Goal: Transaction & Acquisition: Purchase product/service

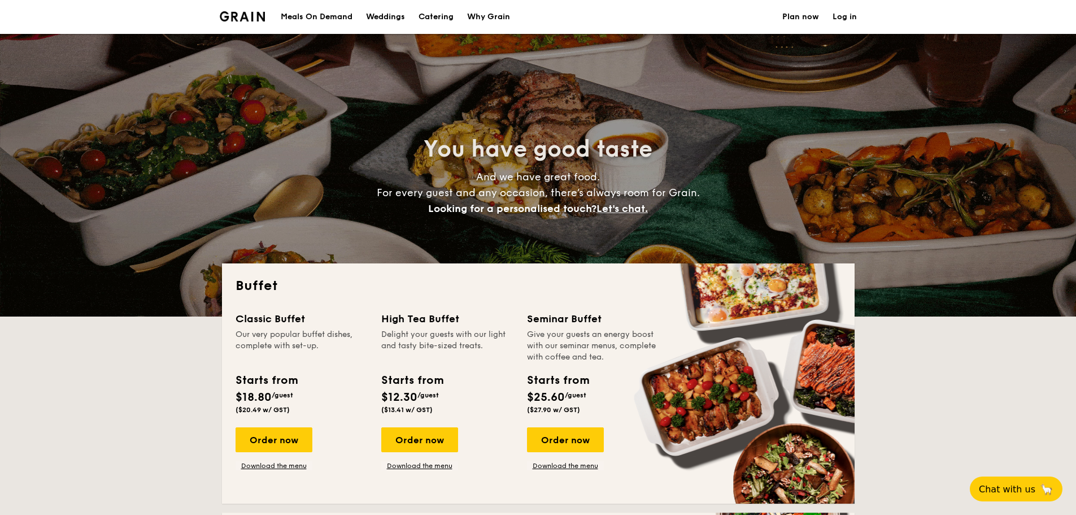
select select
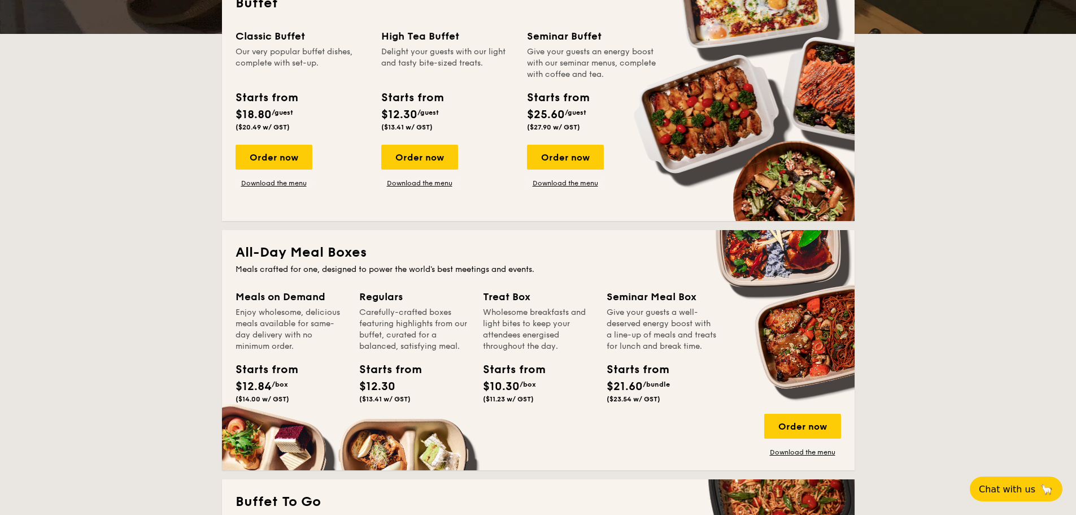
scroll to position [565, 0]
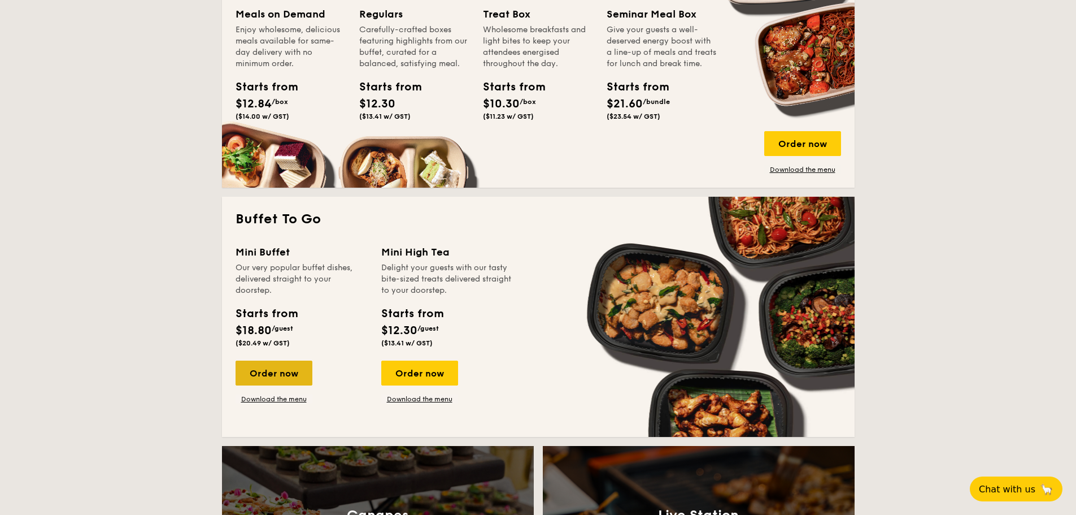
click at [274, 371] on div "Order now" at bounding box center [274, 372] width 77 height 25
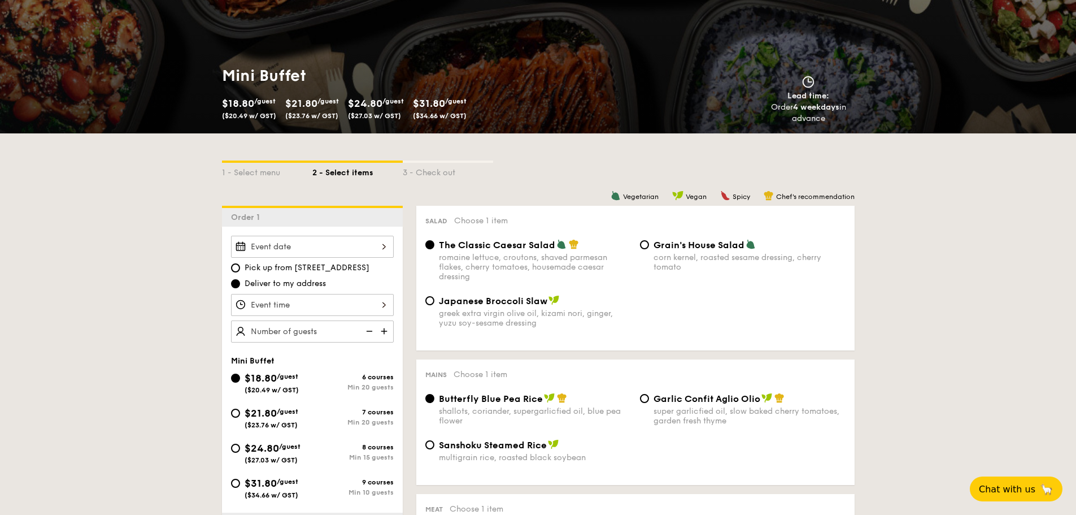
scroll to position [169, 0]
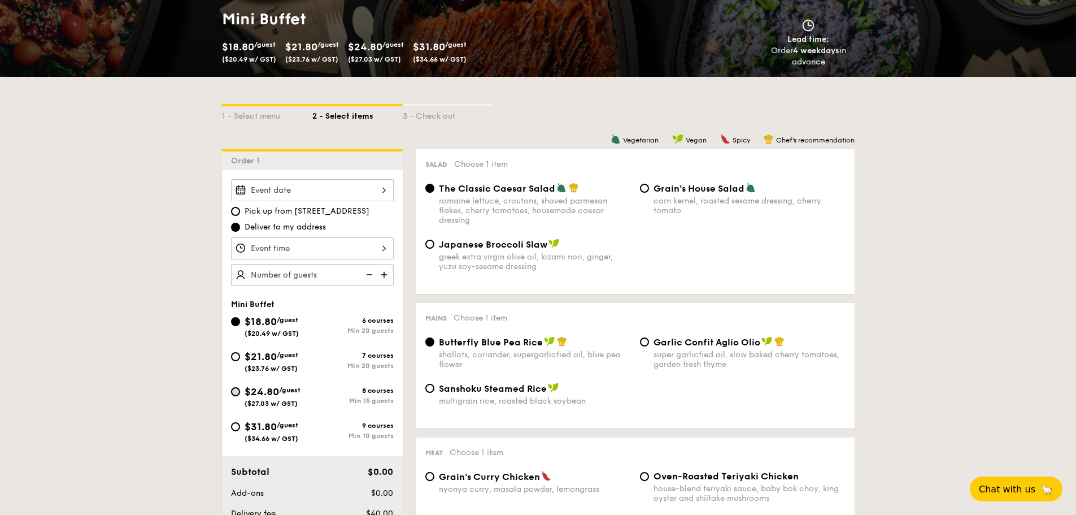
click at [235, 392] on input "$24.80 /guest ($27.03 w/ GST) 8 courses Min 15 guests" at bounding box center [235, 391] width 9 height 9
radio input "true"
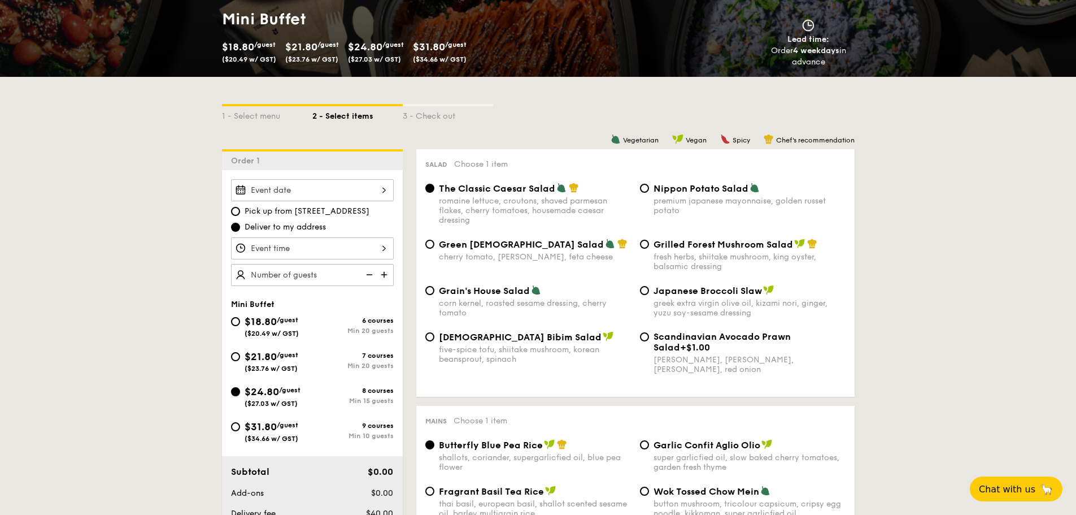
radio input "true"
click at [234, 425] on input "$31.80 /guest ($34.66 w/ GST) 9 courses Min 10 guests" at bounding box center [235, 426] width 9 height 9
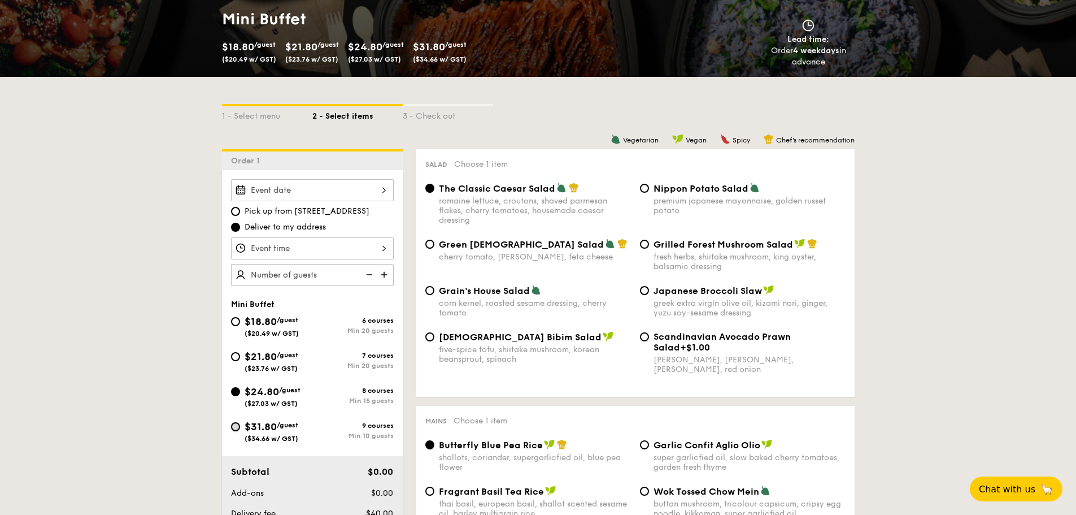
radio input "true"
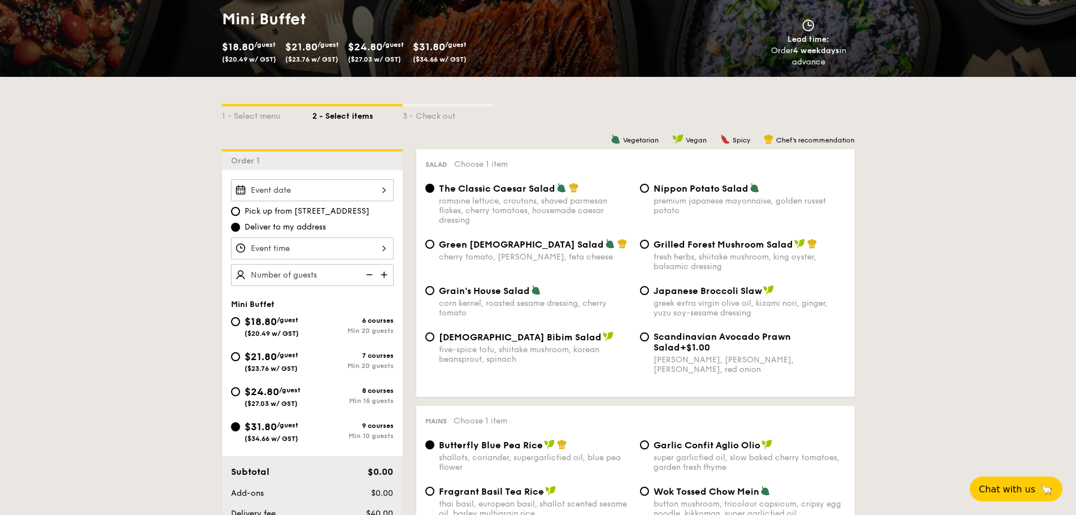
radio input "true"
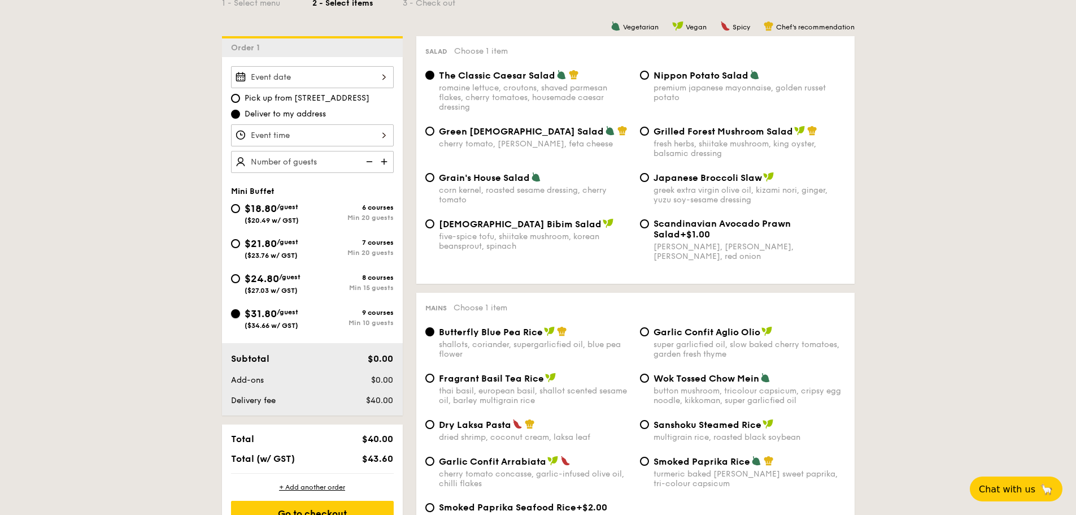
scroll to position [226, 0]
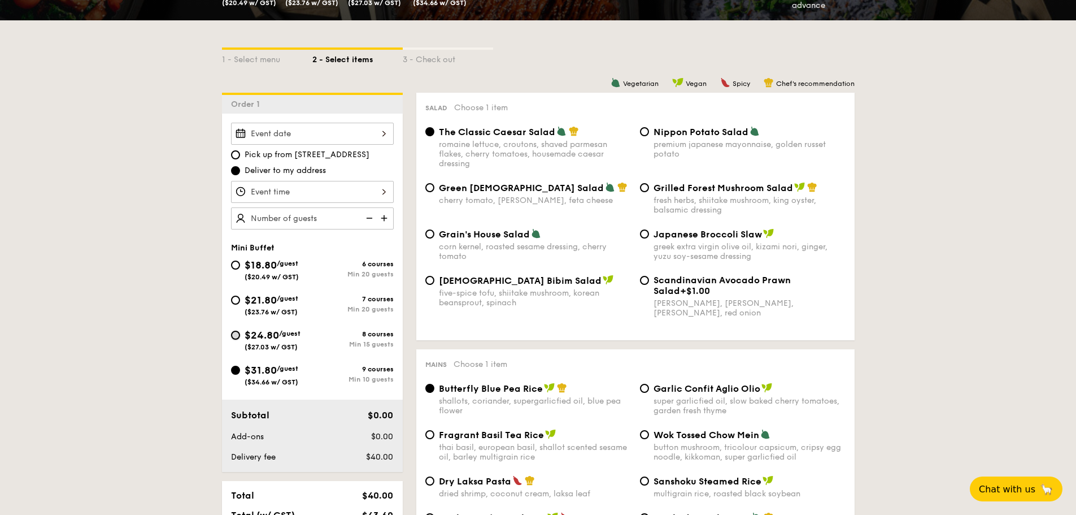
click at [236, 337] on input "$24.80 /guest ($27.03 w/ GST) 8 courses Min 15 guests" at bounding box center [235, 334] width 9 height 9
radio input "true"
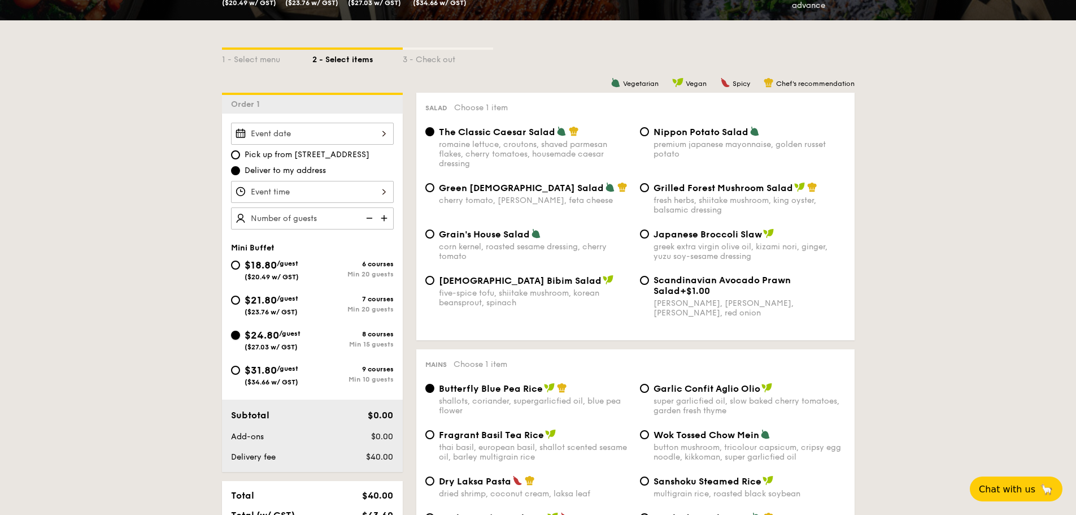
radio input "true"
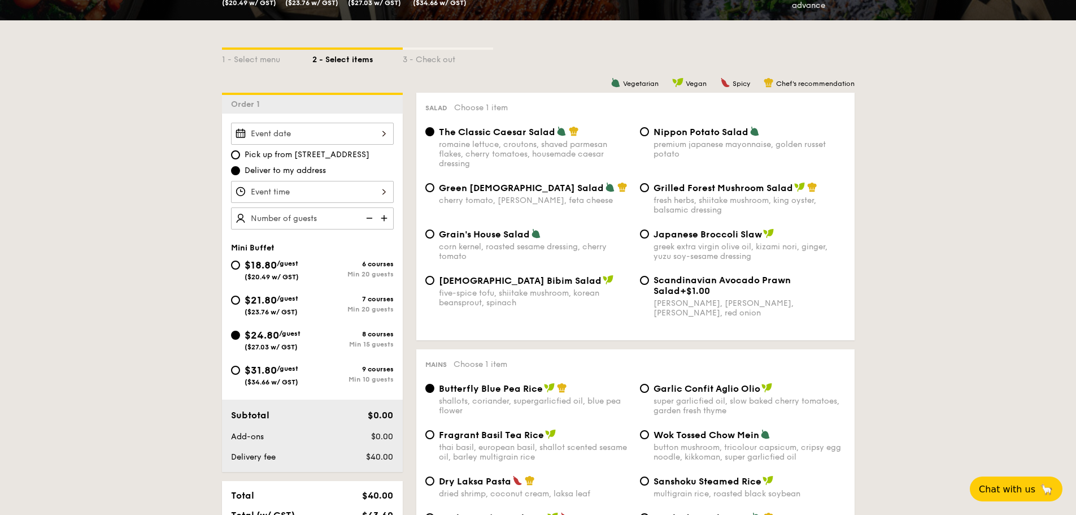
click at [637, 185] on div "Grilled Forest Mushroom Salad fresh herbs, shiitake mushroom, king oyster, bals…" at bounding box center [742, 198] width 215 height 33
click at [643, 184] on input "Grilled Forest Mushroom Salad fresh herbs, shiitake mushroom, king oyster, bals…" at bounding box center [644, 187] width 9 height 9
radio input "true"
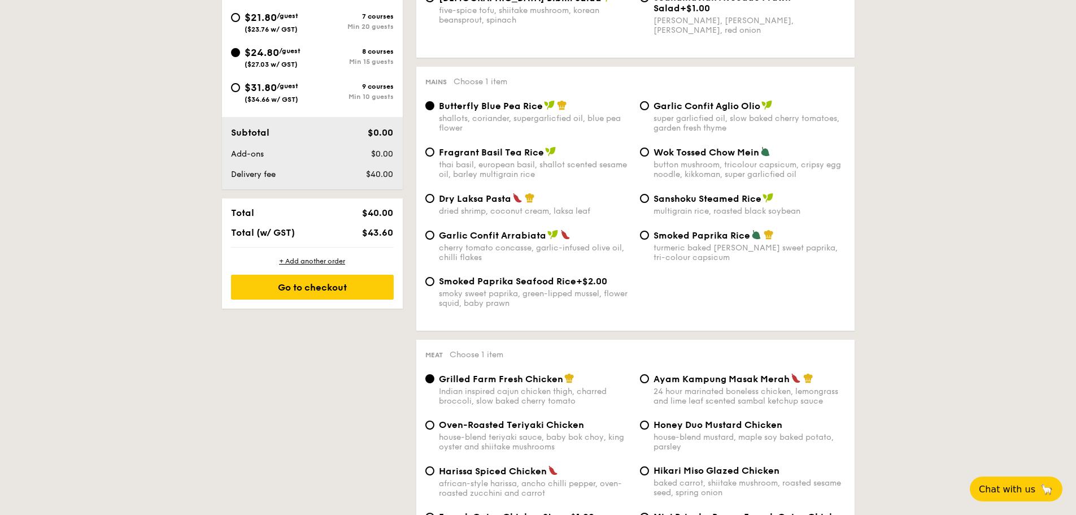
scroll to position [734, 0]
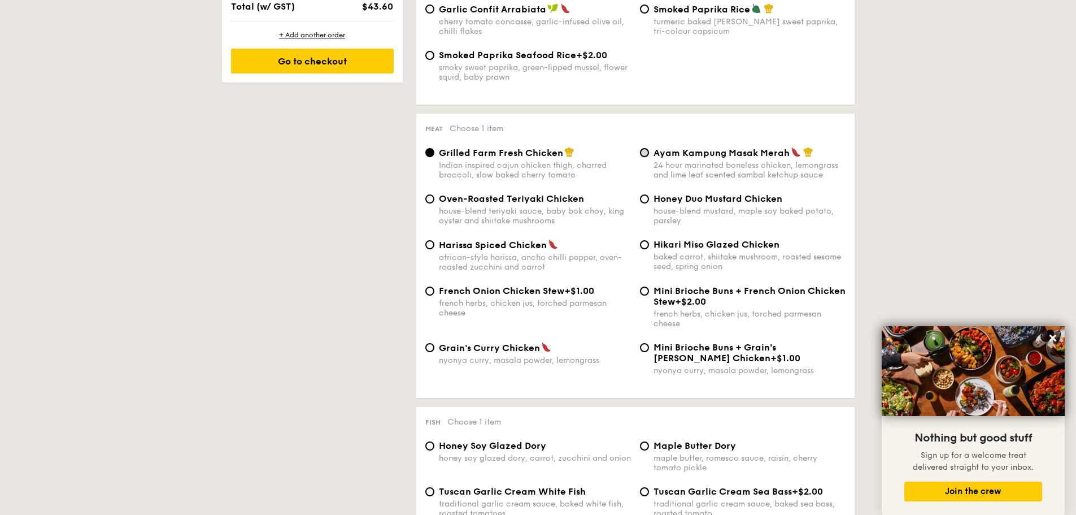
click at [646, 155] on input "Ayam Kampung Masak Merah 24 hour marinated boneless chicken, lemongrass and lim…" at bounding box center [644, 152] width 9 height 9
radio input "true"
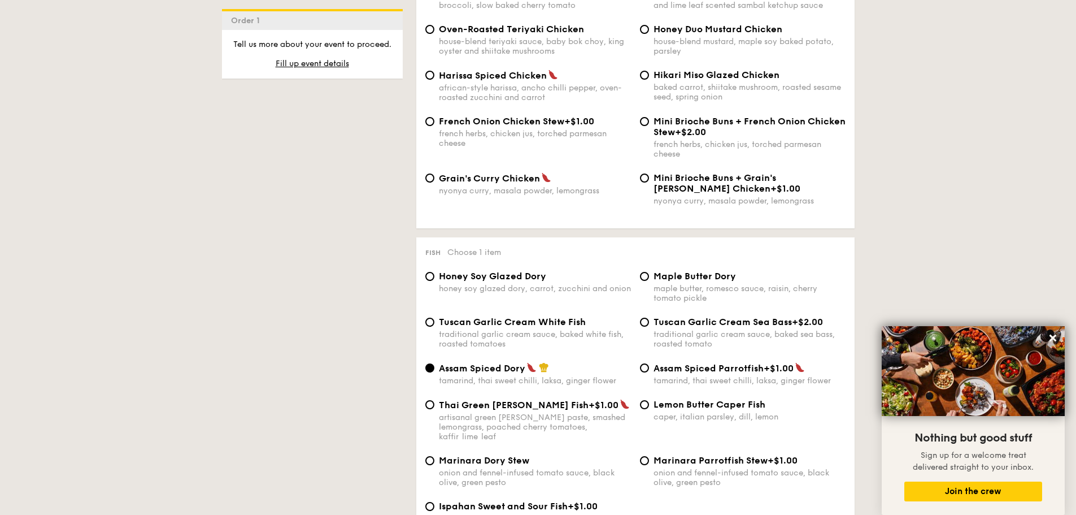
scroll to position [1017, 0]
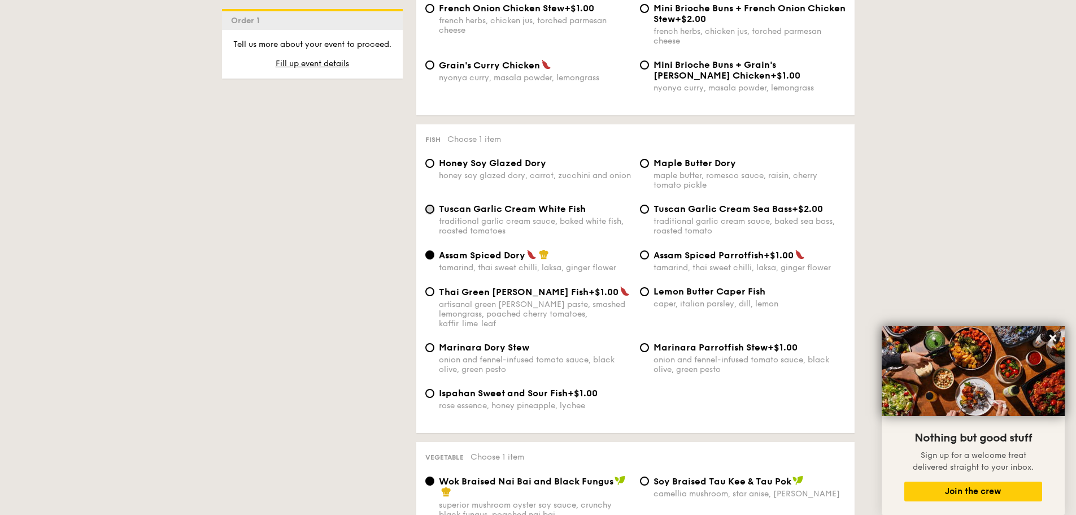
click at [430, 211] on input "Tuscan Garlic Cream White Fish traditional garlic cream sauce, baked white fish…" at bounding box center [429, 208] width 9 height 9
radio input "true"
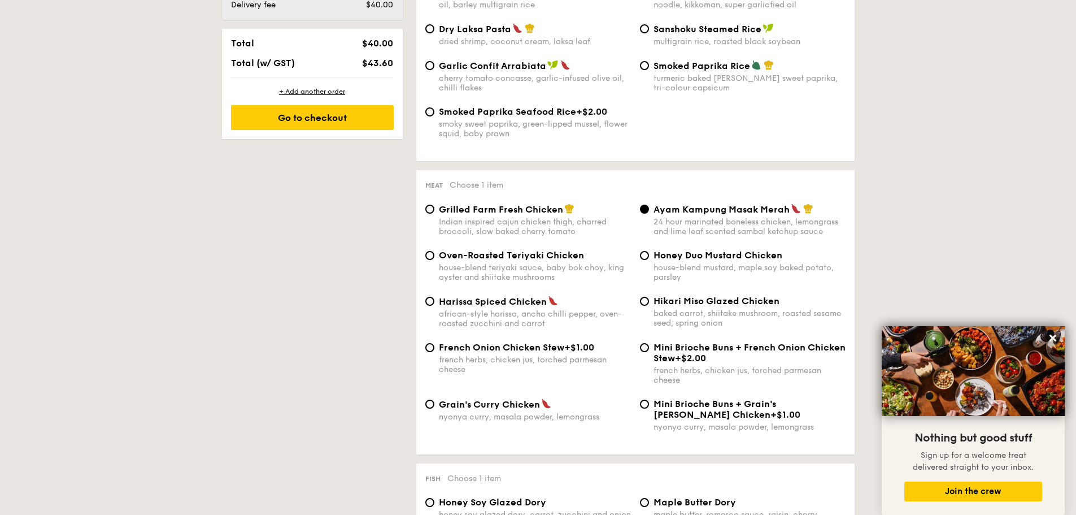
scroll to position [282, 0]
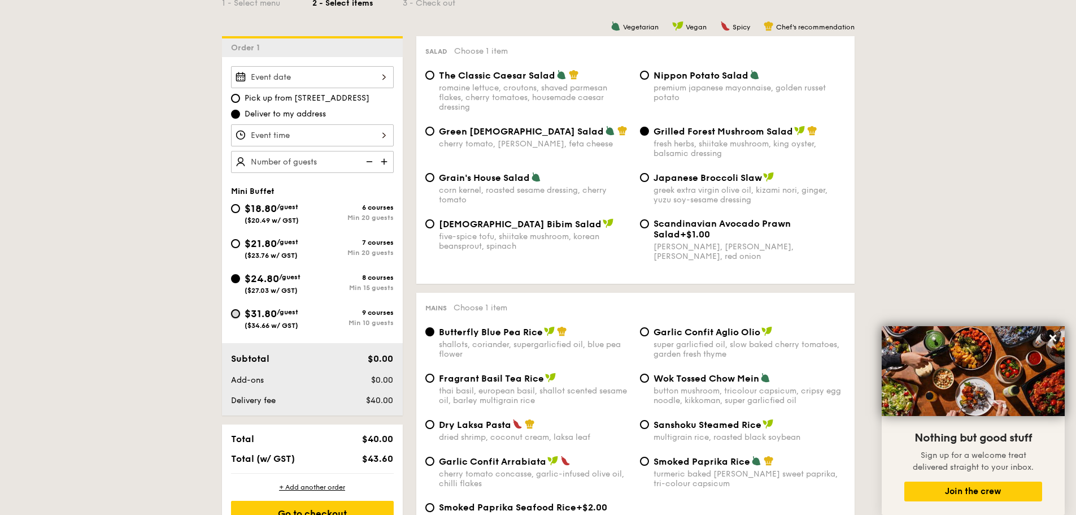
click at [238, 315] on input "$31.80 /guest ($34.66 w/ GST) 9 courses Min 10 guests" at bounding box center [235, 313] width 9 height 9
radio input "true"
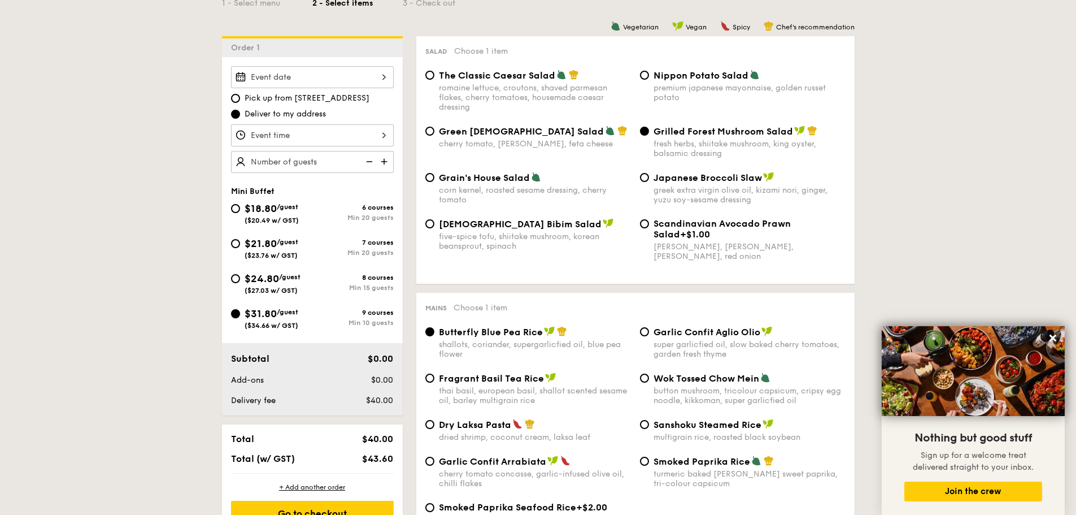
radio input "true"
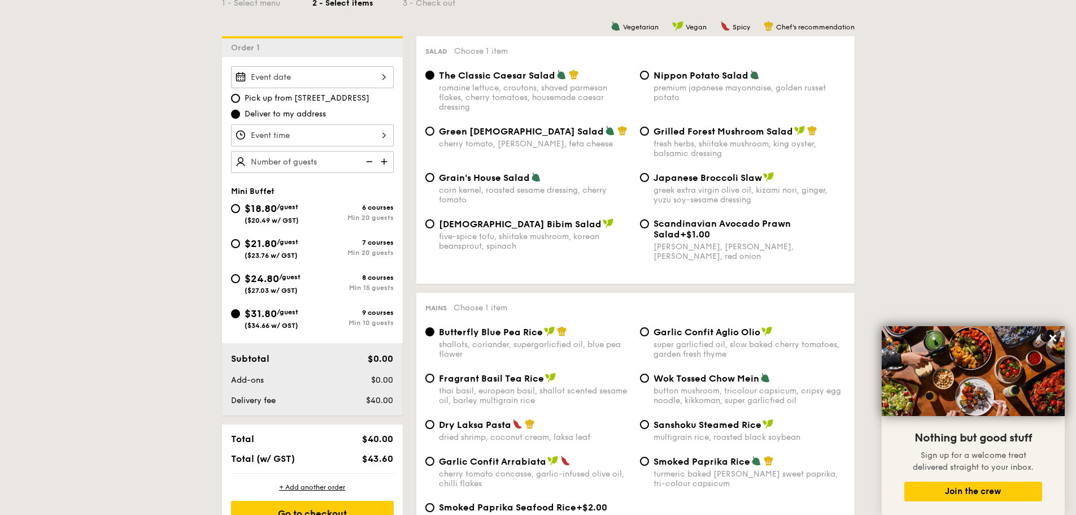
click at [646, 136] on div "Grilled Forest Mushroom Salad fresh herbs, shiitake mushroom, king oyster, bals…" at bounding box center [742, 141] width 215 height 33
click at [645, 132] on input "Grilled Forest Mushroom Salad fresh herbs, shiitake mushroom, king oyster, bals…" at bounding box center [644, 131] width 9 height 9
radio input "true"
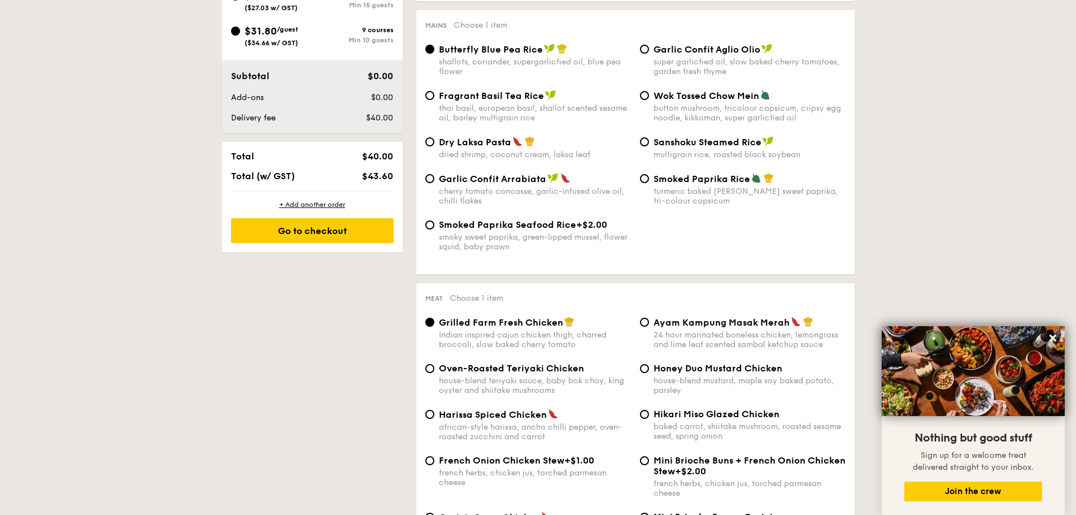
scroll to position [678, 0]
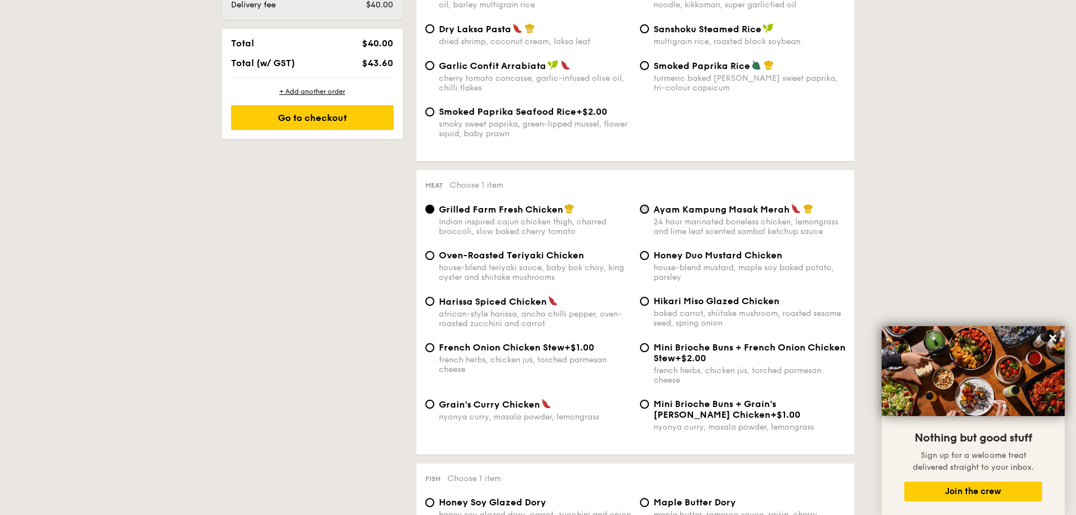
click at [646, 207] on input "Ayam Kampung Masak Merah 24 hour marinated boneless chicken, lemongrass and lim…" at bounding box center [644, 208] width 9 height 9
radio input "true"
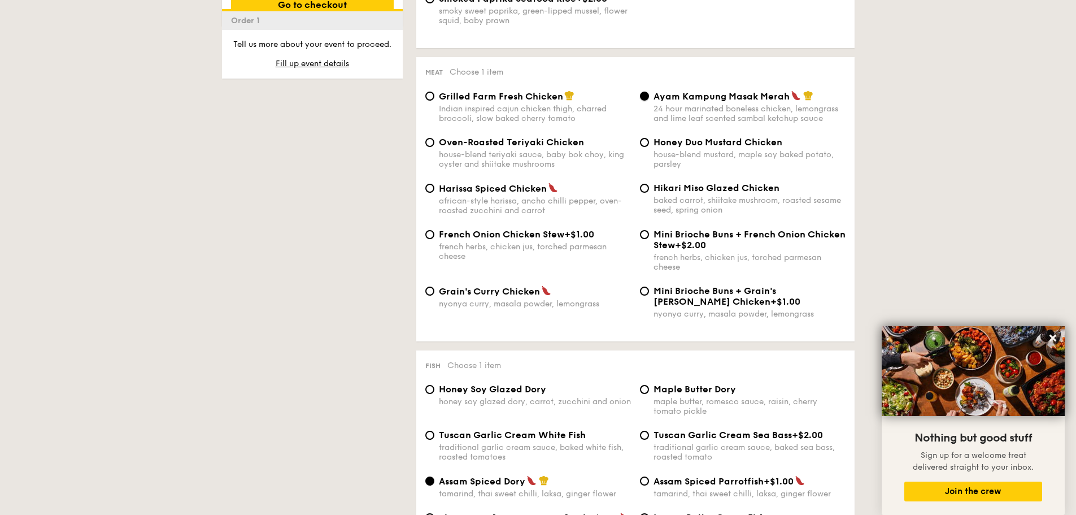
scroll to position [1073, 0]
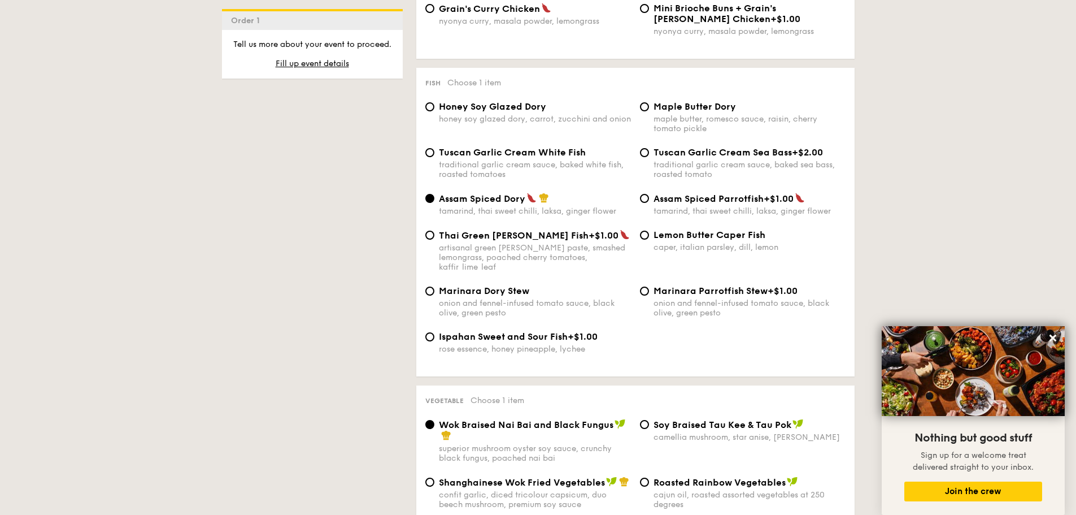
click at [649, 108] on div "Maple Butter Dory maple butter, romesco sauce, raisin, cherry tomato pickle" at bounding box center [742, 117] width 215 height 32
click at [644, 108] on input "Maple Butter Dory maple butter, romesco sauce, raisin, cherry tomato pickle" at bounding box center [644, 106] width 9 height 9
radio input "true"
click at [433, 152] on input "Tuscan Garlic Cream White Fish traditional garlic cream sauce, baked white fish…" at bounding box center [429, 152] width 9 height 9
radio input "true"
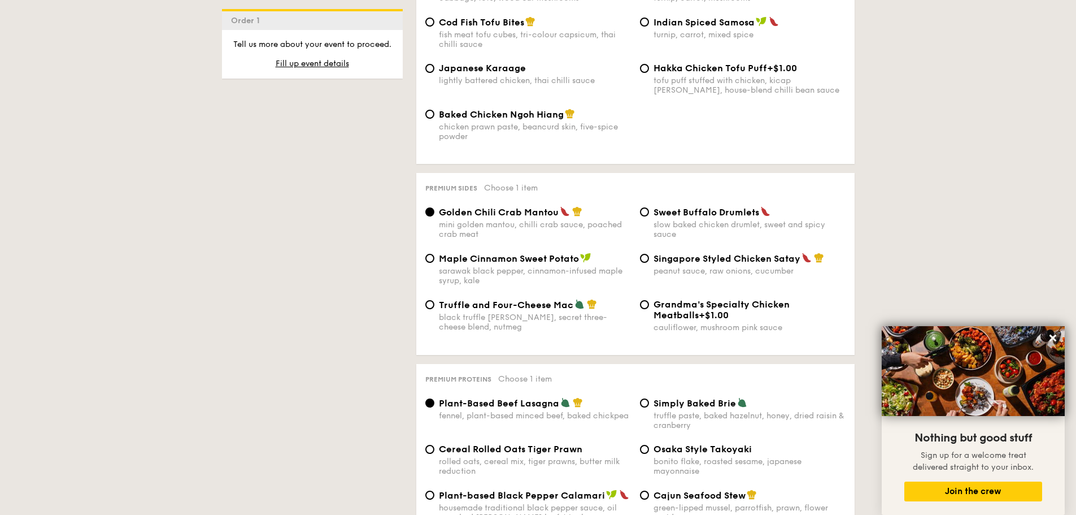
scroll to position [2316, 0]
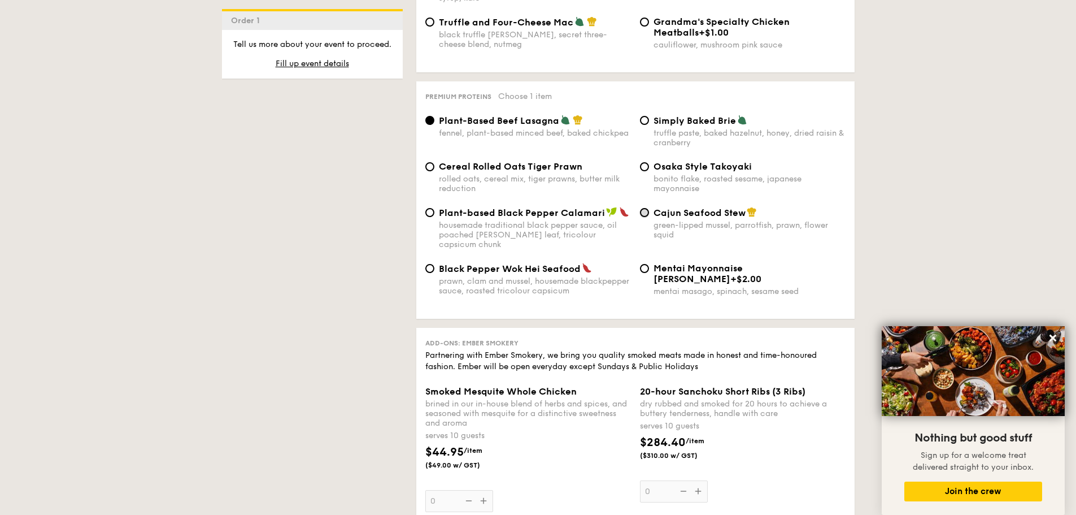
click at [646, 208] on input "Cajun Seafood Stew green-lipped mussel, parrotfish, prawn, flower squid" at bounding box center [644, 212] width 9 height 9
radio input "true"
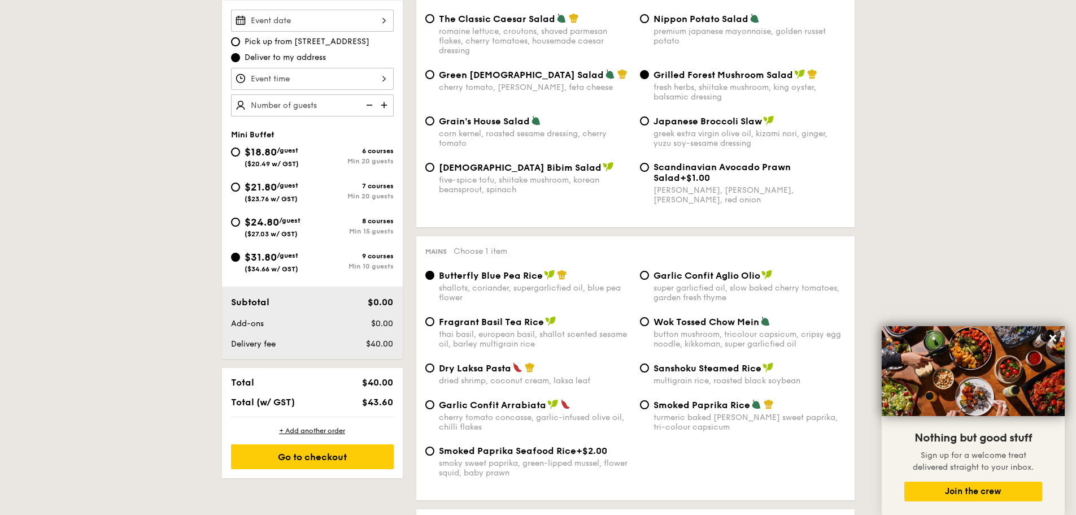
scroll to position [282, 0]
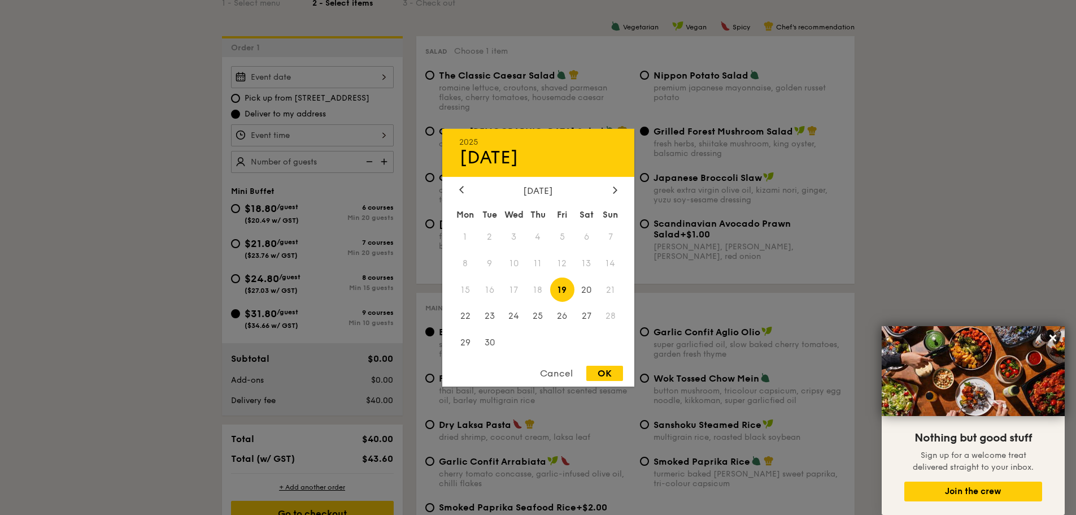
click at [383, 76] on div "2025 Sep [DATE] Tue Wed Thu Fri Sat Sun 1 2 3 4 5 6 7 8 9 10 11 12 13 14 15 16 …" at bounding box center [312, 77] width 163 height 22
click at [587, 320] on span "27" at bounding box center [586, 316] width 24 height 24
click at [613, 369] on div "OK" at bounding box center [604, 372] width 37 height 15
type input "[DATE]"
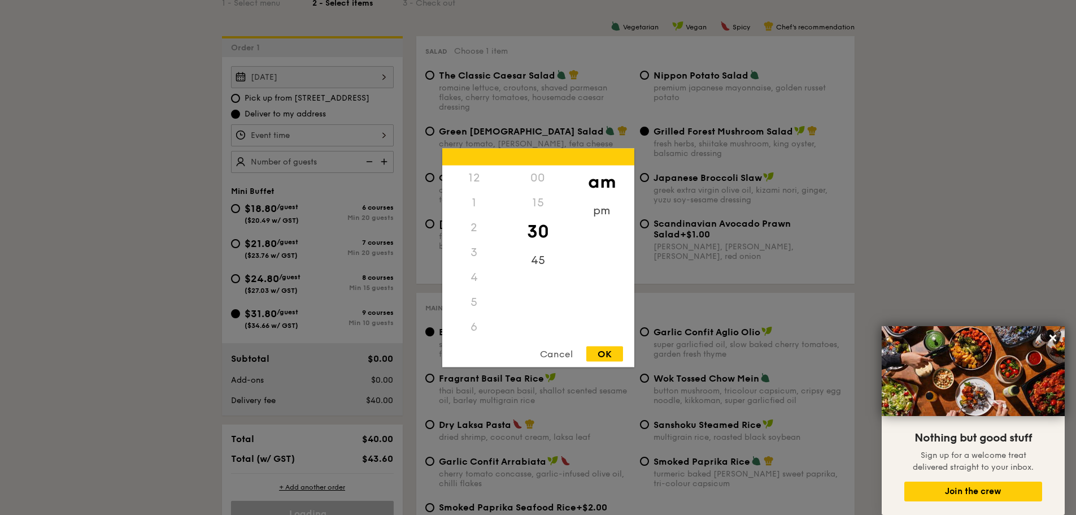
click at [365, 132] on div "12 1 2 3 4 5 6 7 8 9 10 11 00 15 30 45 am pm Cancel OK" at bounding box center [312, 135] width 163 height 22
drag, startPoint x: 479, startPoint y: 293, endPoint x: 483, endPoint y: 223, distance: 69.6
click at [483, 220] on div "12 1 2 3 4 5 6 7 8 9 10 11" at bounding box center [474, 251] width 64 height 172
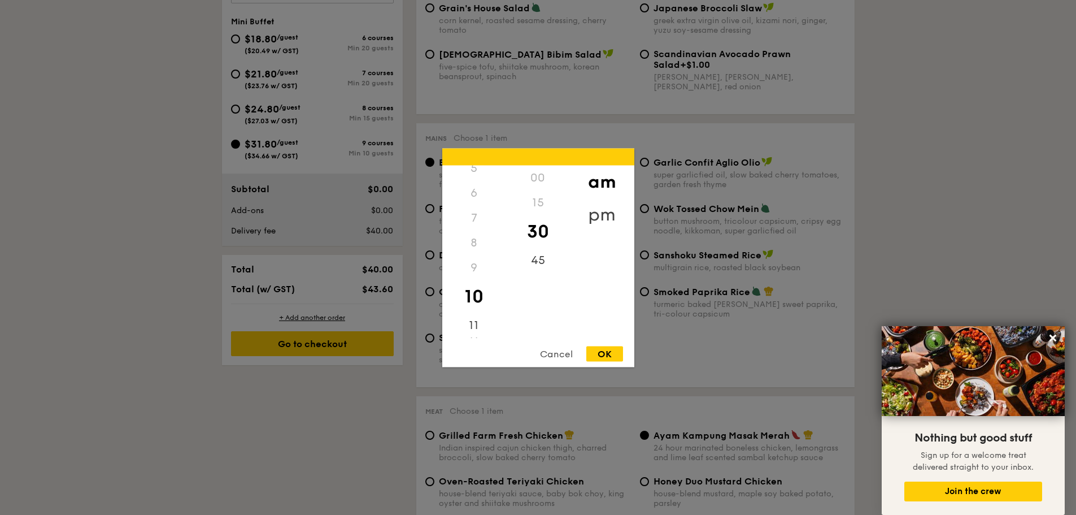
click at [605, 210] on div "pm" at bounding box center [602, 214] width 64 height 33
click at [471, 202] on div "6" at bounding box center [474, 196] width 64 height 33
click at [544, 182] on div "00" at bounding box center [538, 181] width 64 height 33
click at [612, 354] on div "OK" at bounding box center [604, 353] width 37 height 15
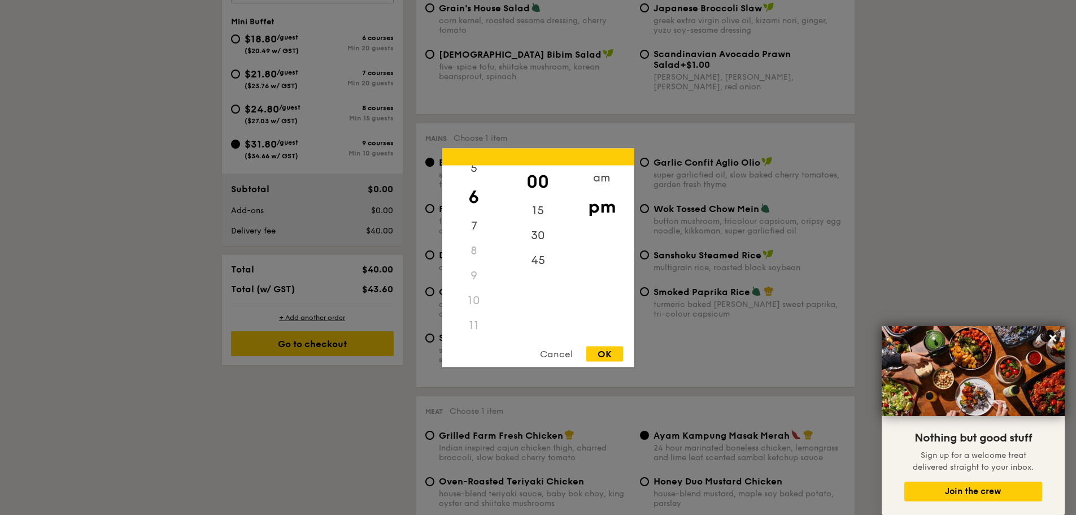
type input "6:00PM"
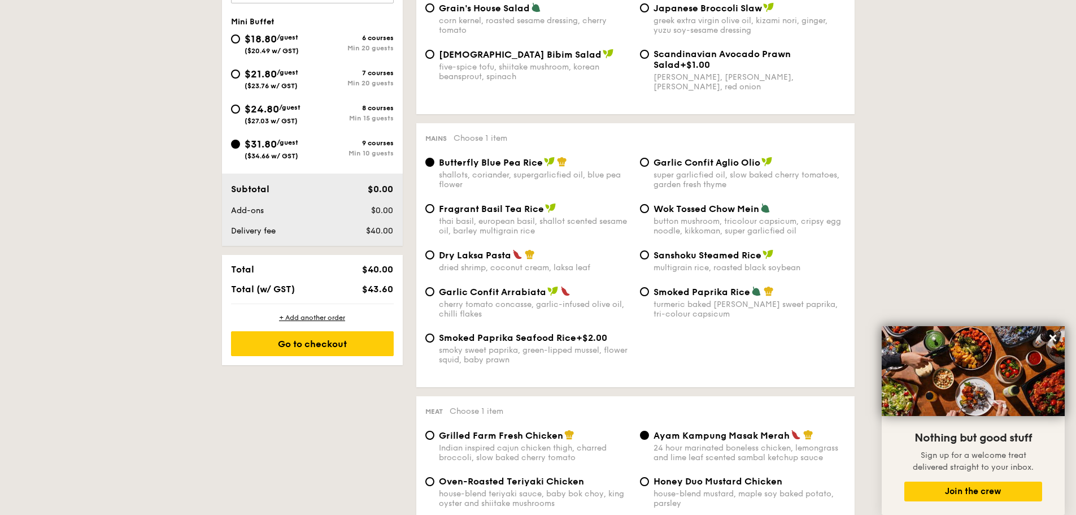
scroll to position [282, 0]
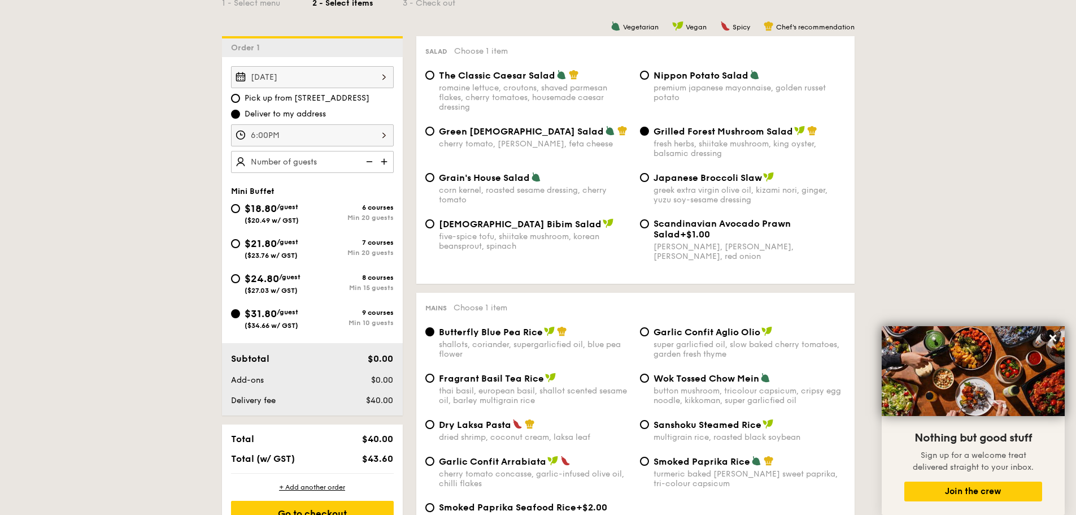
click at [390, 164] on img at bounding box center [385, 161] width 17 height 21
click at [385, 164] on img at bounding box center [385, 161] width 17 height 21
type input "25 guests"
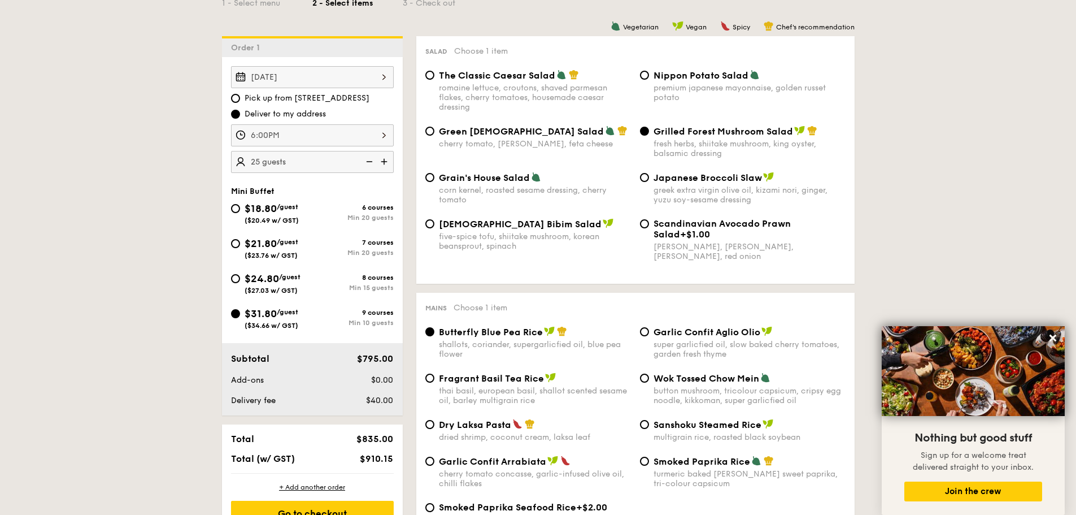
scroll to position [395, 0]
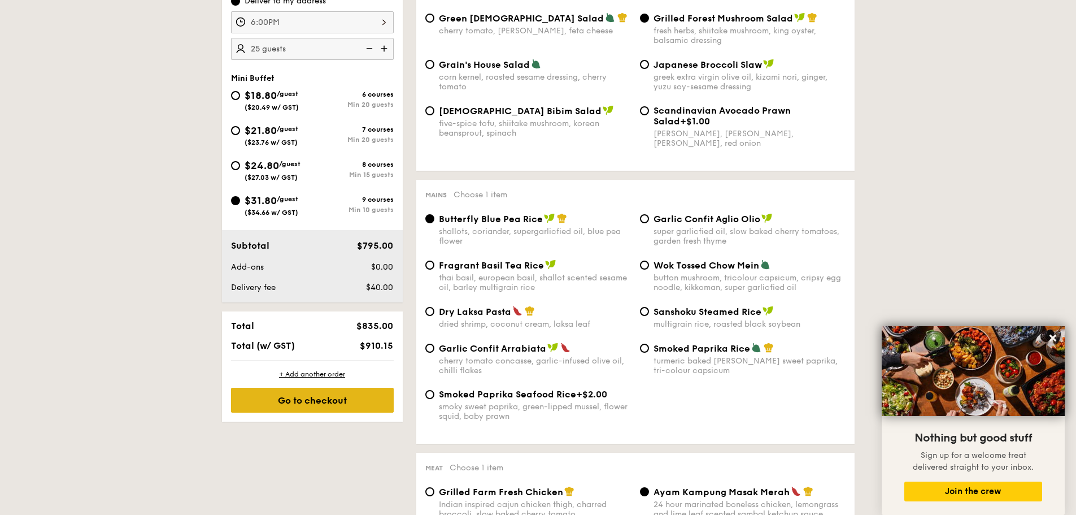
click at [342, 402] on div "Go to checkout" at bounding box center [312, 399] width 163 height 25
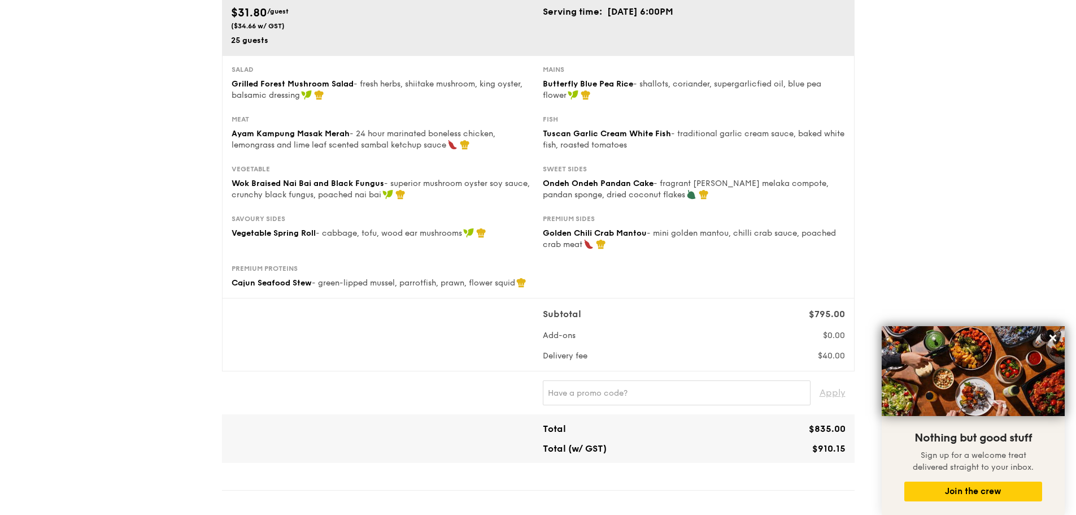
scroll to position [56, 0]
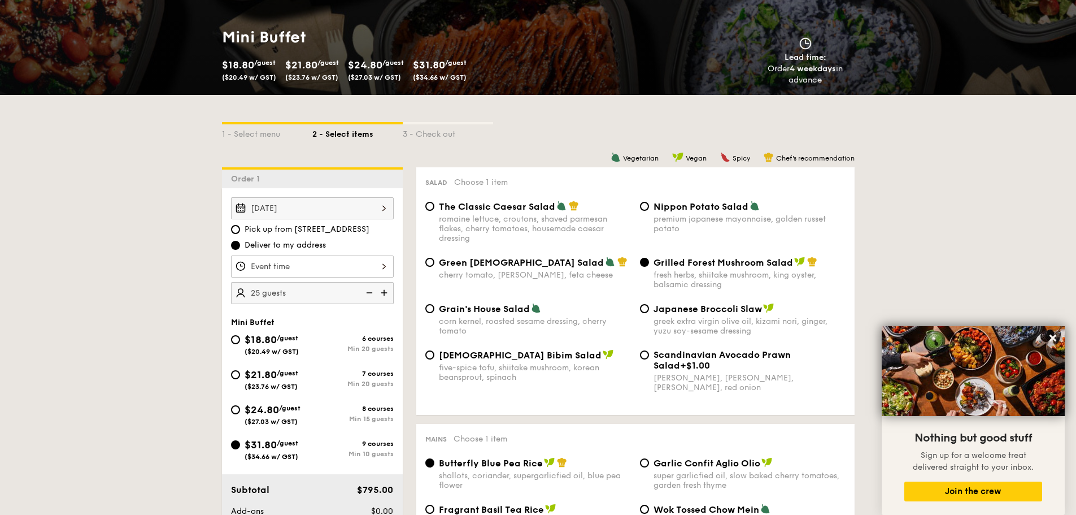
scroll to position [208, 0]
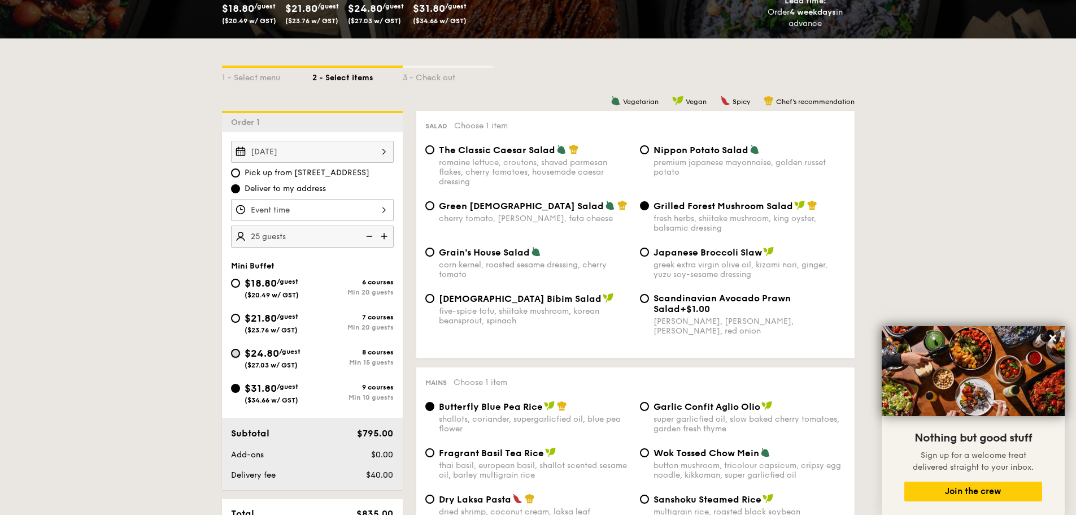
click at [234, 352] on input "$24.80 /guest ($27.03 w/ GST) 8 courses Min 15 guests" at bounding box center [235, 352] width 9 height 9
radio input "true"
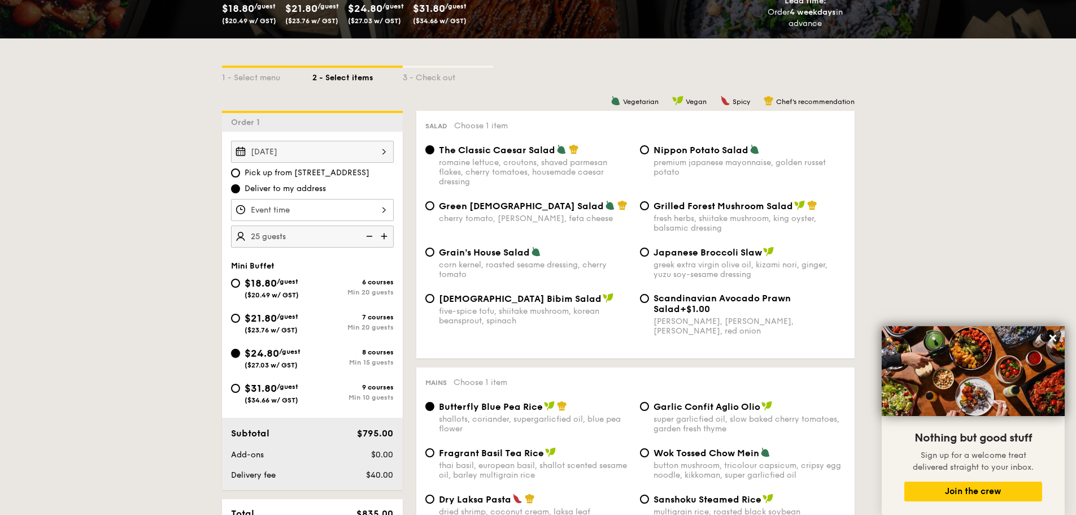
radio input "false"
radio input "true"
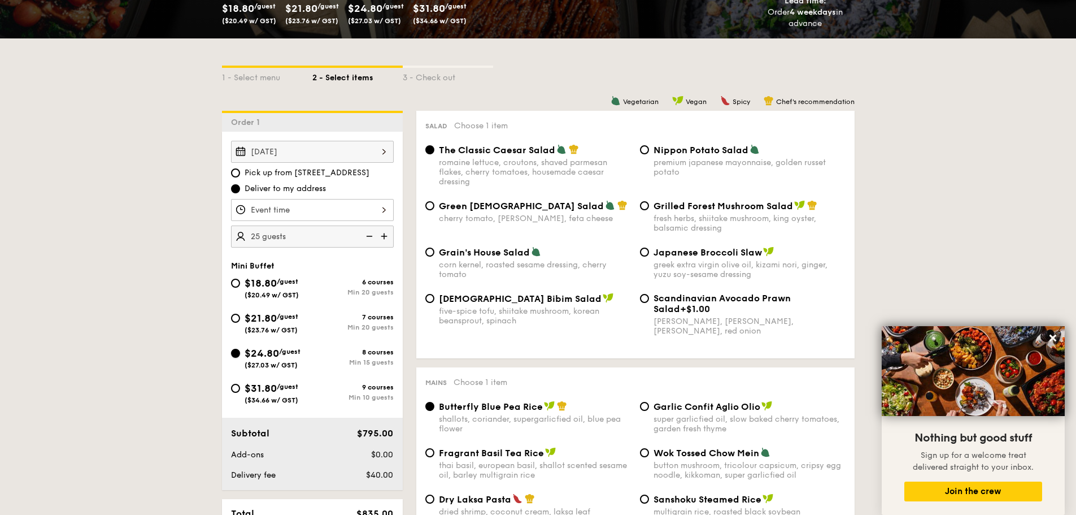
radio input "true"
click at [648, 205] on input "Grilled Forest Mushroom Salad fresh herbs, shiitake mushroom, king oyster, bals…" at bounding box center [644, 205] width 9 height 9
radio input "true"
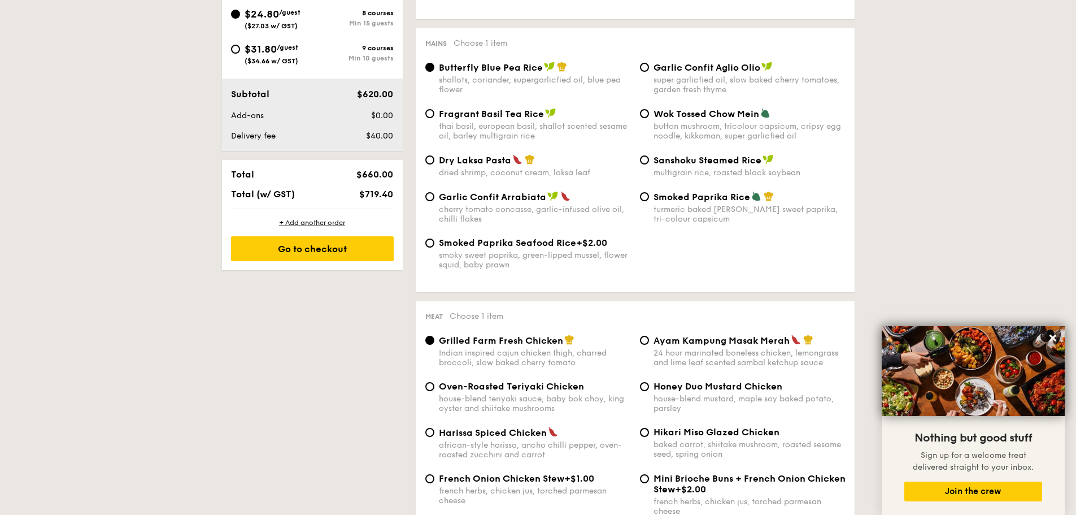
scroll to position [716, 0]
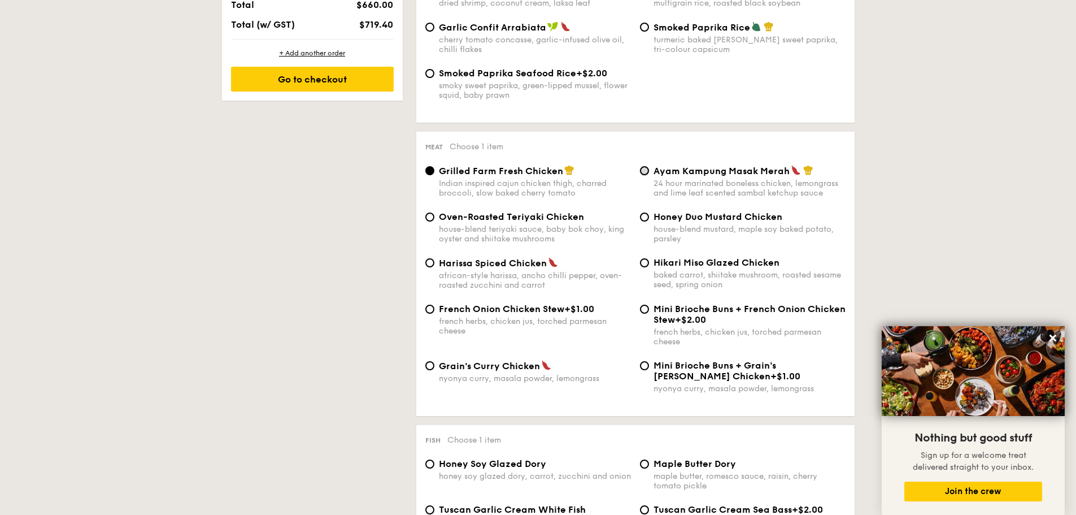
click at [644, 172] on input "Ayam Kampung Masak Merah 24 hour marinated boneless chicken, lemongrass and lim…" at bounding box center [644, 170] width 9 height 9
radio input "true"
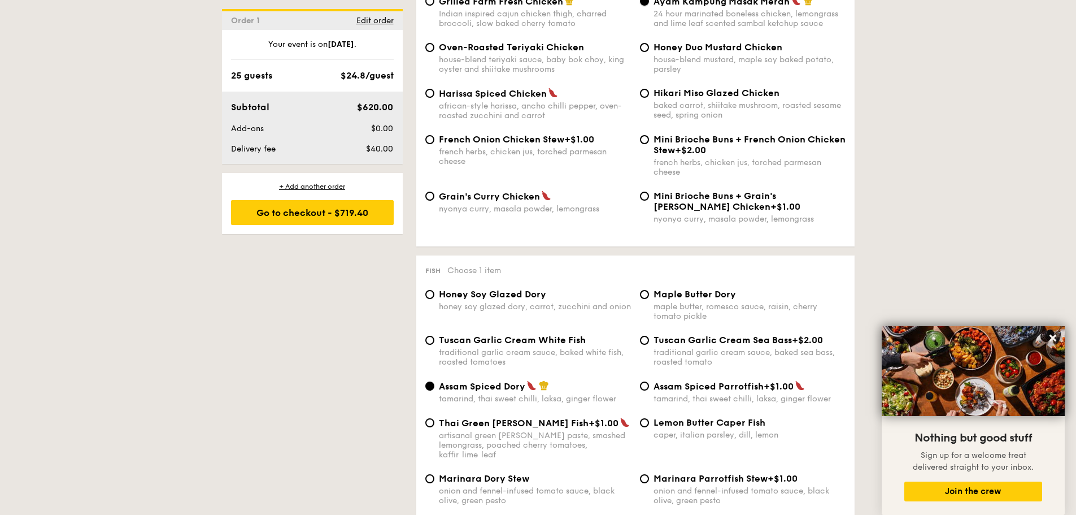
scroll to position [999, 0]
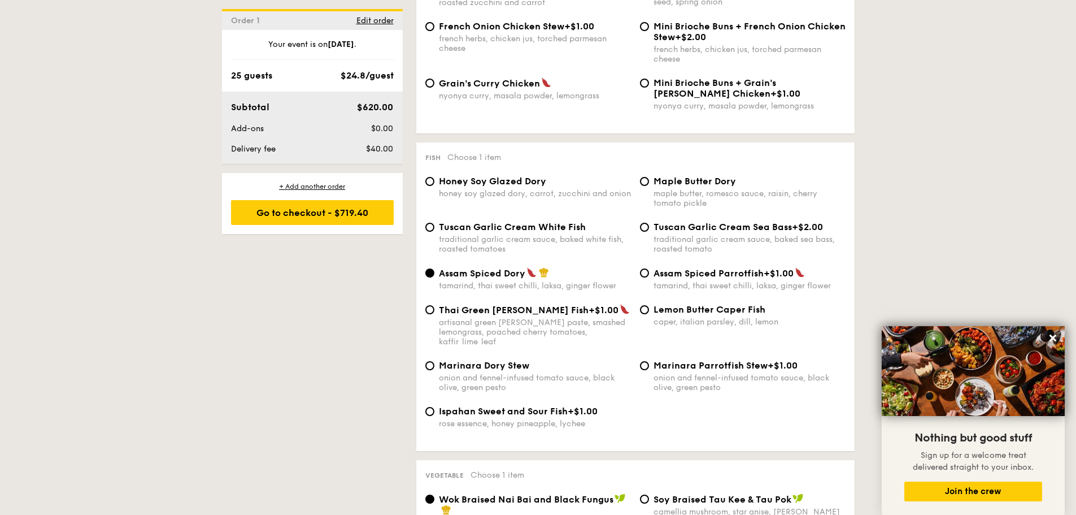
click at [436, 225] on div "Tuscan Garlic Cream White Fish traditional garlic cream sauce, baked white fish…" at bounding box center [528, 237] width 215 height 32
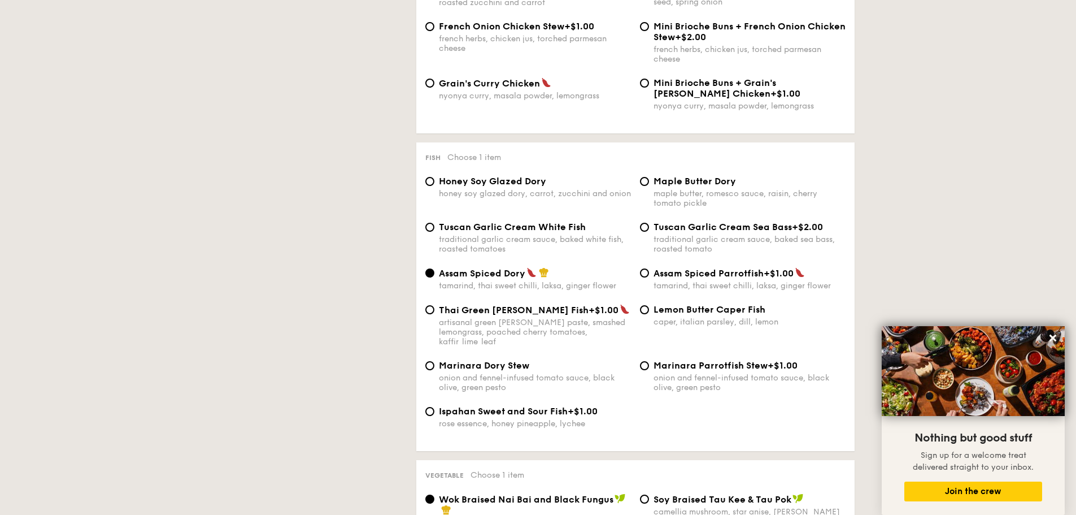
scroll to position [773, 0]
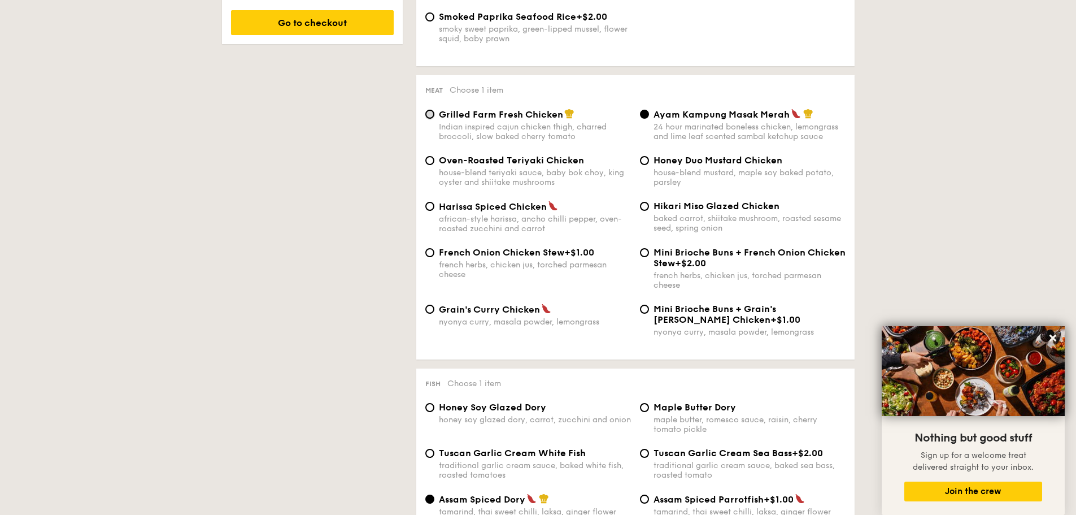
click at [431, 116] on input "Grilled Farm Fresh Chicken Indian inspired cajun chicken thigh, charred broccol…" at bounding box center [429, 114] width 9 height 9
radio input "true"
click at [643, 158] on input "Honey Duo Mustard Chicken house-blend mustard, maple soy baked potato, parsley" at bounding box center [644, 160] width 9 height 9
radio input "true"
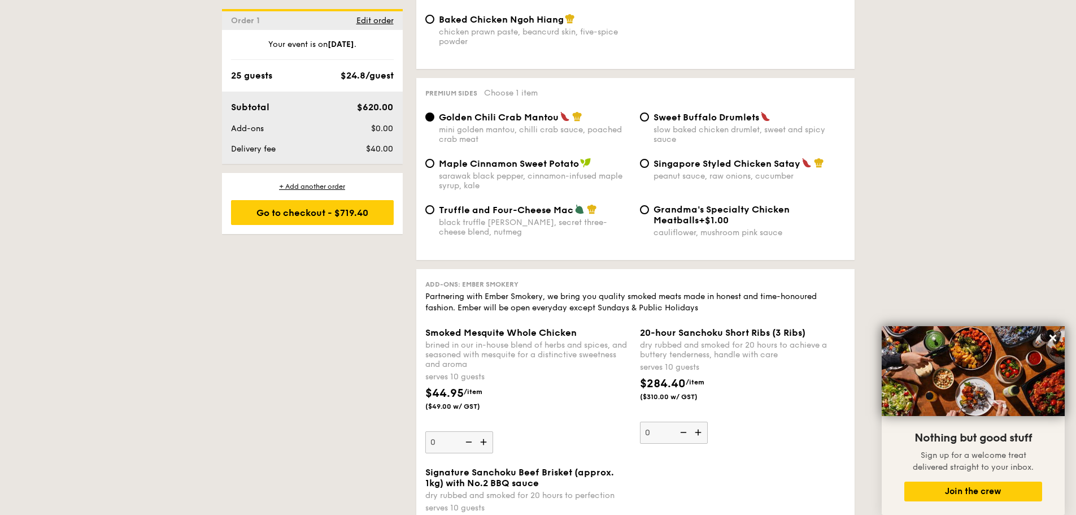
scroll to position [2354, 0]
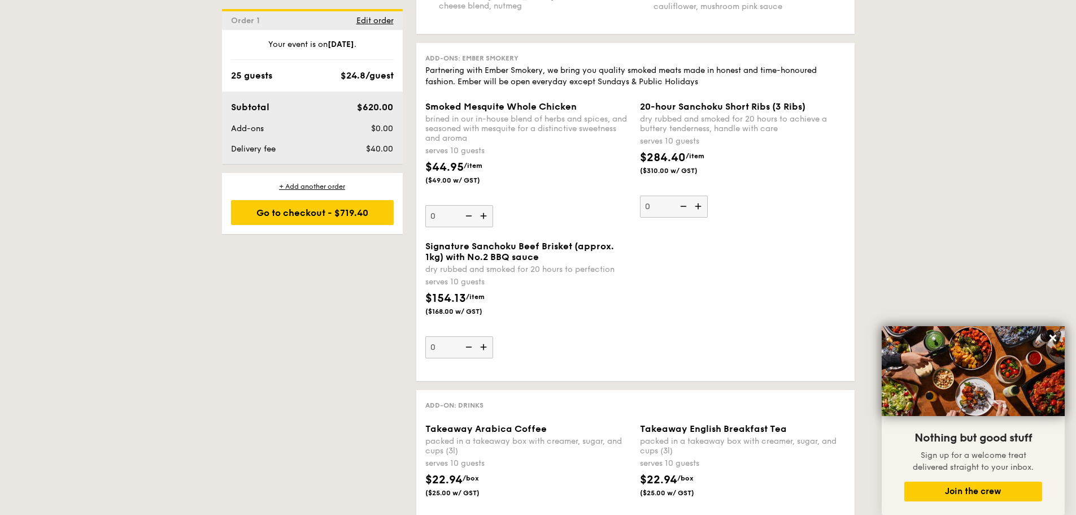
click at [486, 336] on img at bounding box center [484, 346] width 17 height 21
click at [486, 336] on input "0" at bounding box center [459, 347] width 68 height 22
type input "1"
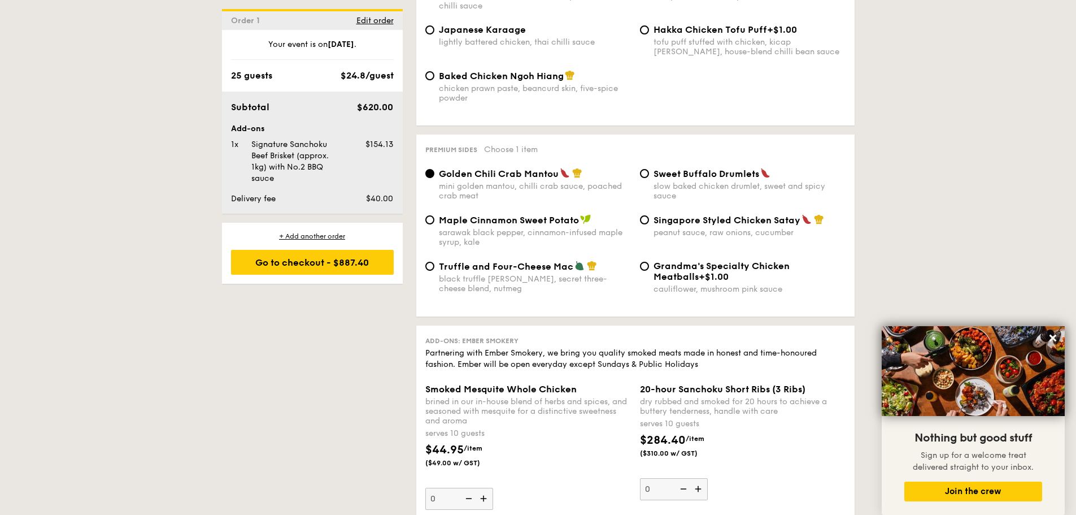
scroll to position [1733, 0]
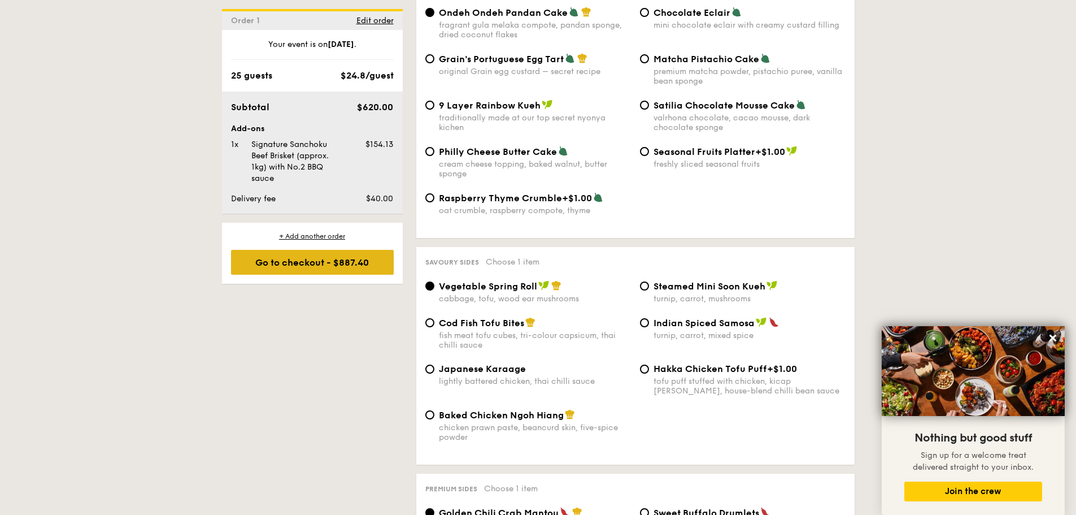
click at [322, 263] on div "Go to checkout - $887.40" at bounding box center [312, 262] width 163 height 25
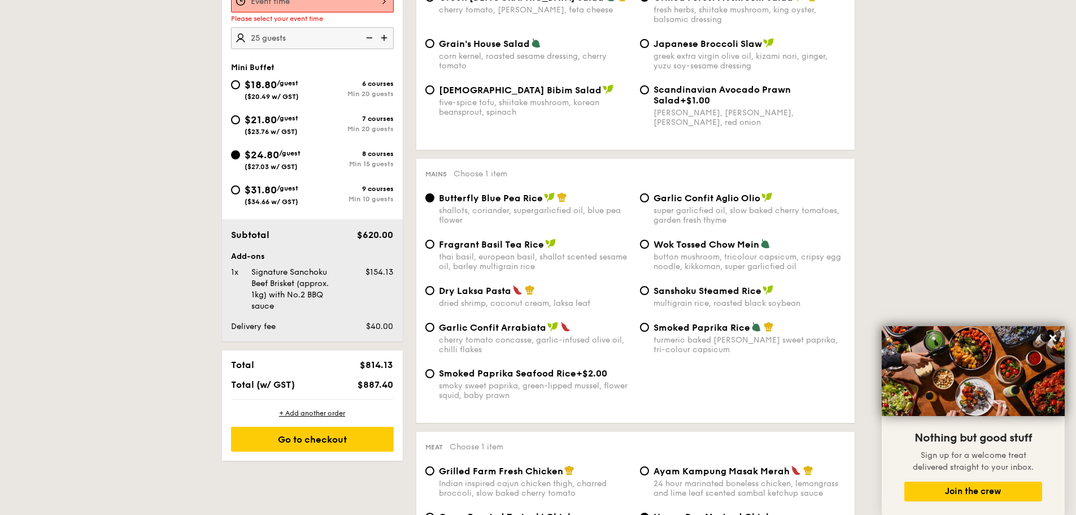
scroll to position [302, 0]
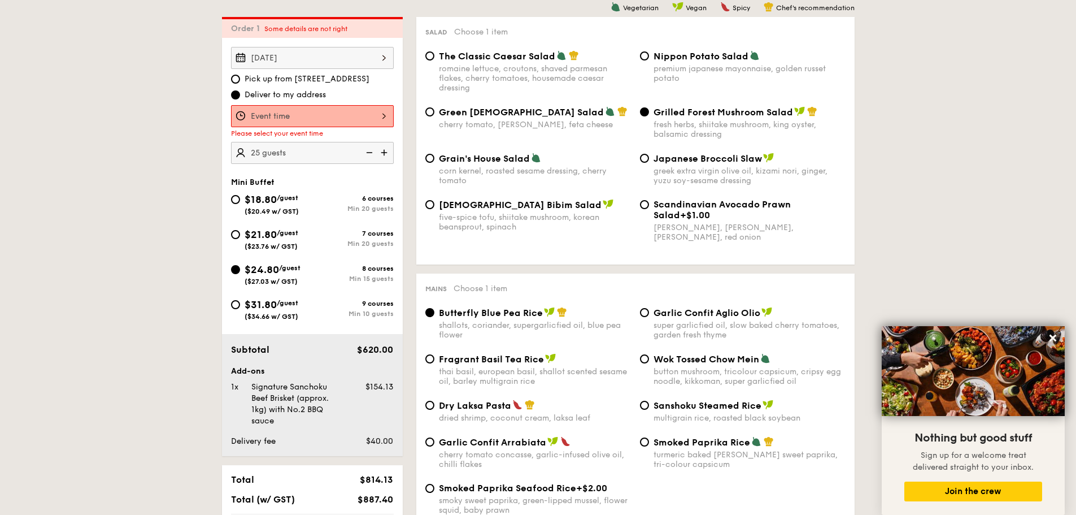
click at [361, 111] on div at bounding box center [312, 116] width 163 height 22
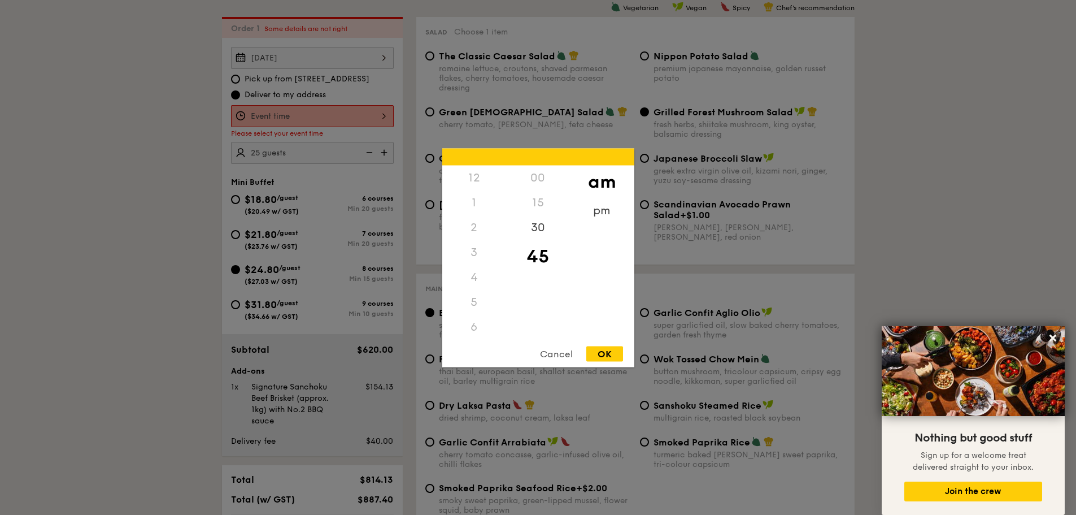
scroll to position [124, 0]
click at [595, 211] on div "pm" at bounding box center [602, 214] width 64 height 33
click at [470, 203] on div "6" at bounding box center [474, 206] width 64 height 33
click at [541, 179] on div "00" at bounding box center [538, 181] width 64 height 33
click at [607, 348] on div "OK" at bounding box center [604, 353] width 37 height 15
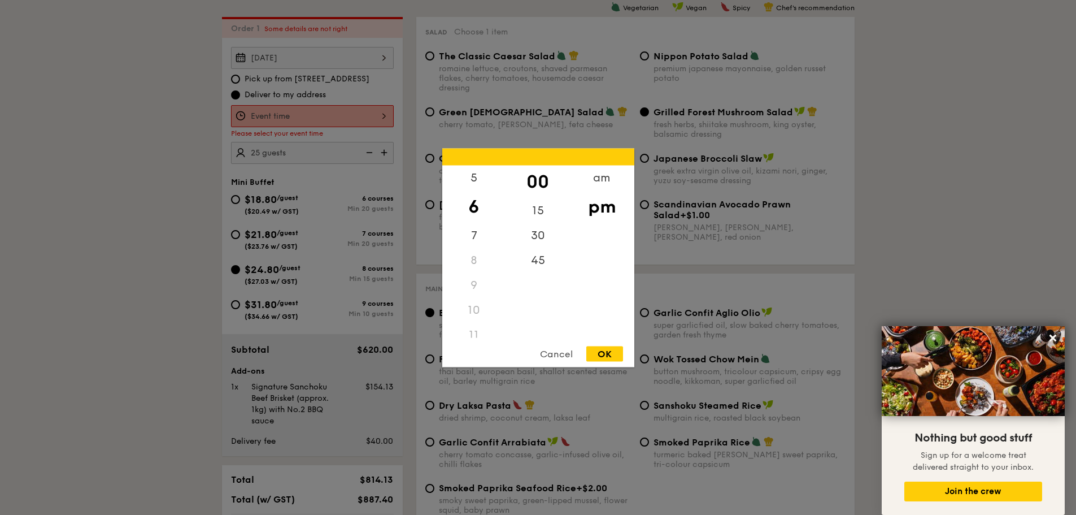
type input "6:00PM"
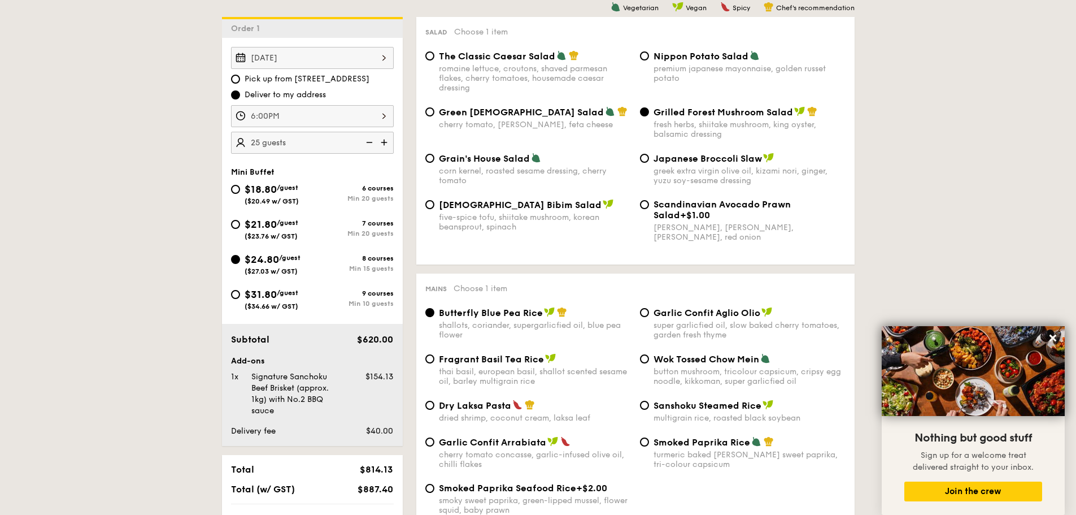
scroll to position [584, 0]
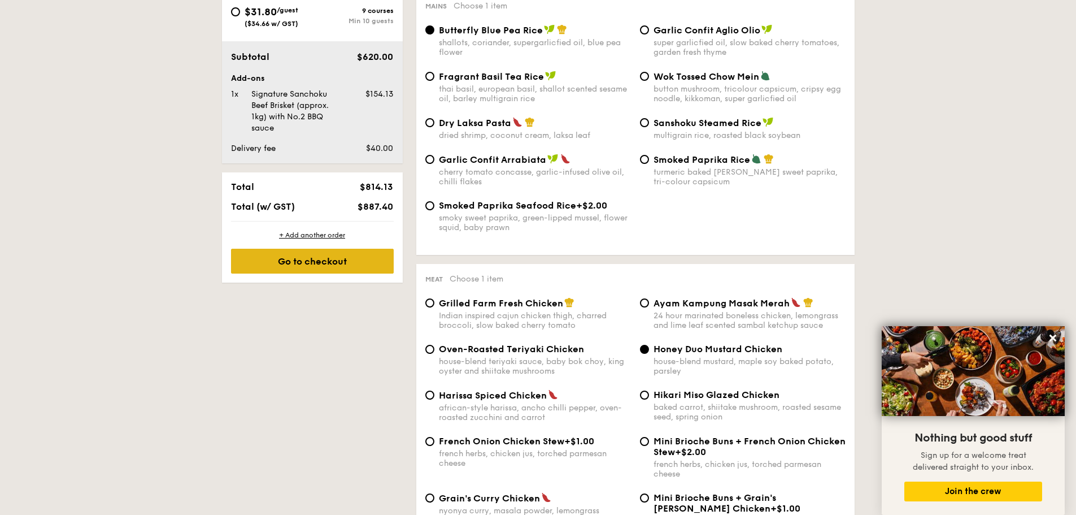
click at [369, 265] on div "Go to checkout" at bounding box center [312, 261] width 163 height 25
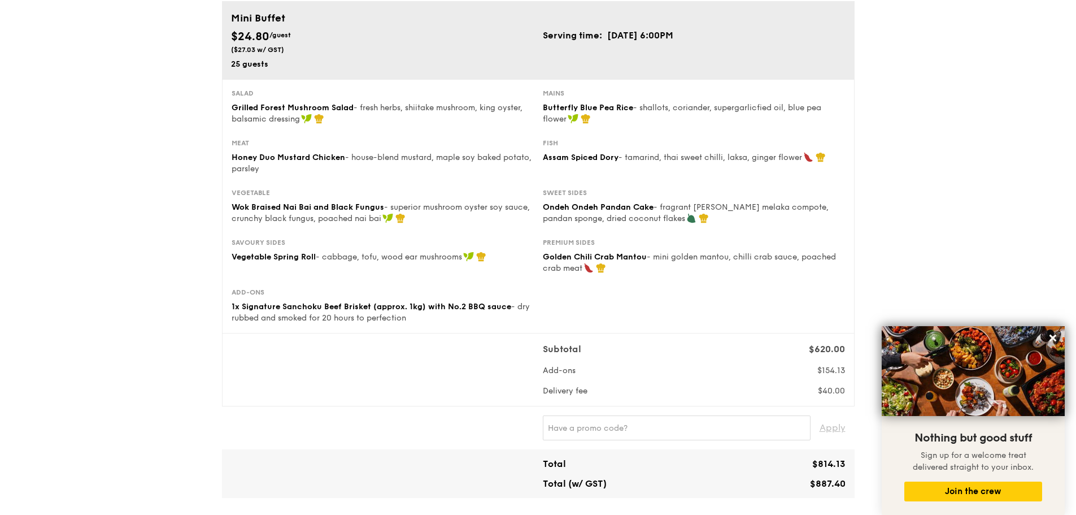
scroll to position [84, 0]
